Goal: Task Accomplishment & Management: Use online tool/utility

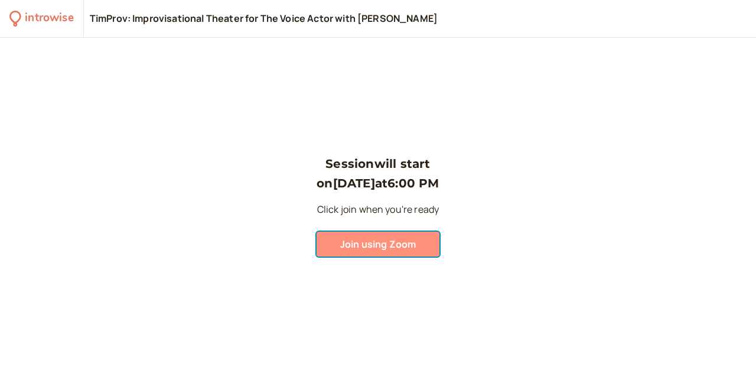
click at [366, 250] on span "Join using Zoom" at bounding box center [378, 243] width 76 height 13
click at [384, 245] on span "Join using Zoom" at bounding box center [378, 243] width 76 height 13
click at [398, 241] on span "Join using Zoom" at bounding box center [378, 243] width 76 height 13
click at [396, 246] on span "Join using Zoom" at bounding box center [378, 243] width 76 height 13
